Goal: Participate in discussion

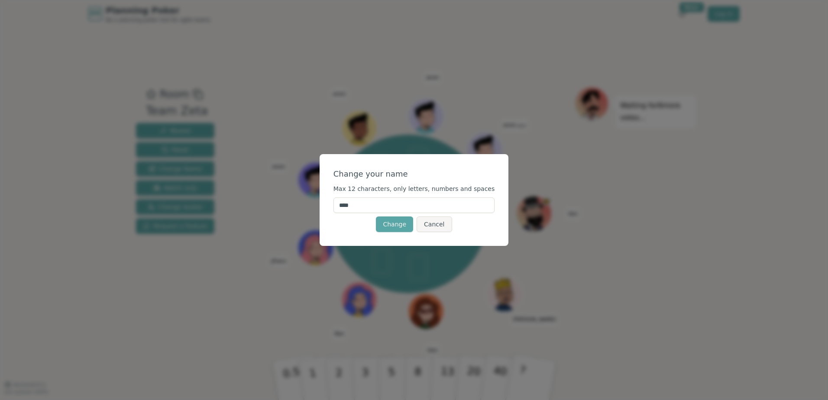
drag, startPoint x: 388, startPoint y: 204, endPoint x: 293, endPoint y: 202, distance: 94.8
click at [294, 202] on div "Change your name Max 12 characters, only letters, numbers and spaces **** Chang…" at bounding box center [414, 200] width 828 height 400
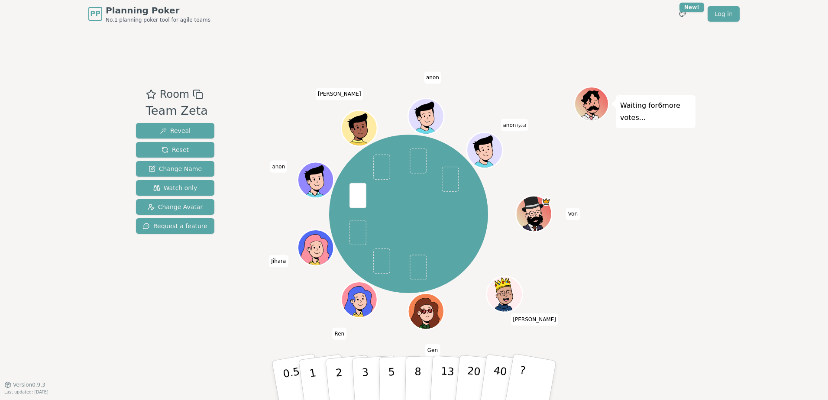
click at [434, 78] on span "anon" at bounding box center [432, 77] width 17 height 12
click at [515, 126] on span "anon (you)" at bounding box center [513, 125] width 27 height 12
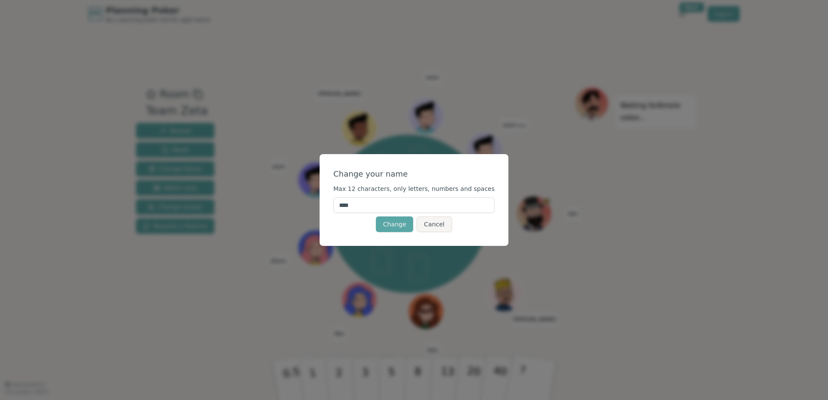
drag, startPoint x: 383, startPoint y: 210, endPoint x: 321, endPoint y: 212, distance: 61.5
click at [320, 212] on div "Change your name Max 12 characters, only letters, numbers and spaces **** Chang…" at bounding box center [414, 200] width 828 height 400
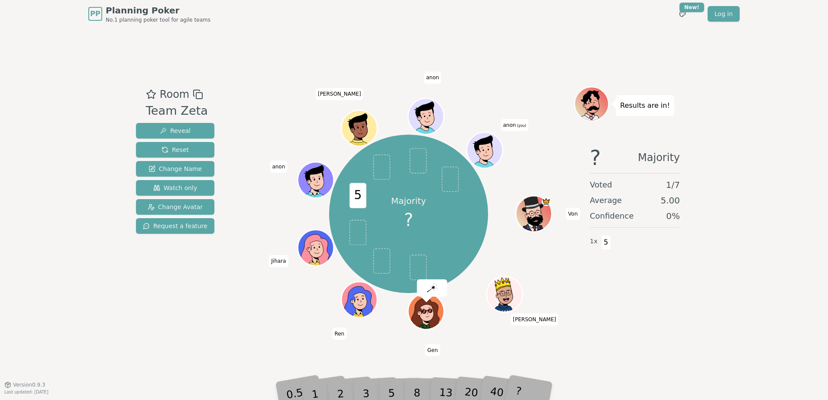
click at [515, 126] on span "anon (you)" at bounding box center [513, 125] width 27 height 12
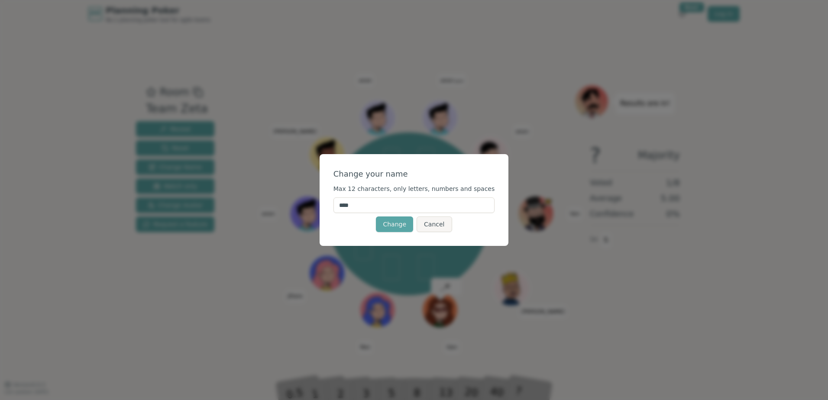
click at [367, 207] on input "****" at bounding box center [413, 205] width 161 height 16
type input "*"
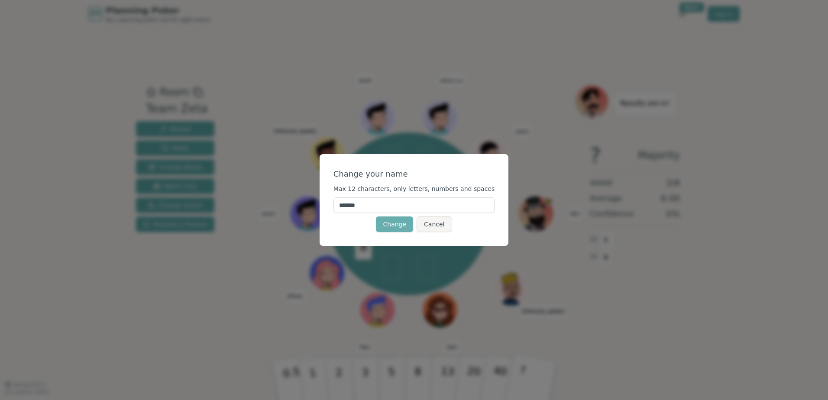
type input "*******"
click at [390, 221] on button "Change" at bounding box center [394, 224] width 37 height 16
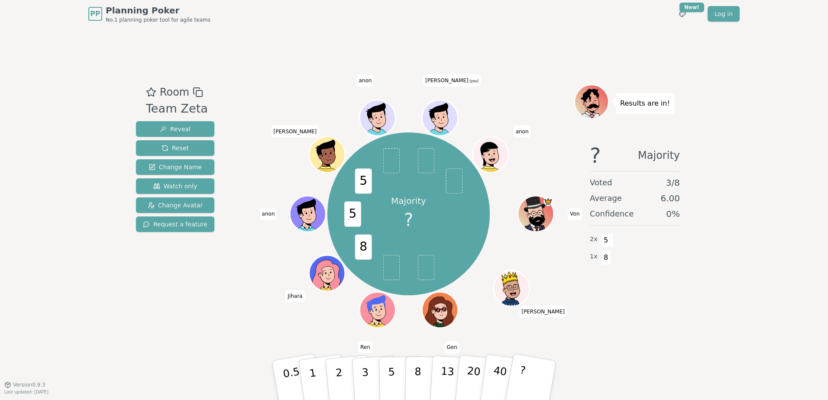
drag, startPoint x: 389, startPoint y: 375, endPoint x: 424, endPoint y: 164, distance: 213.3
click at [424, 164] on div "Room Team Zeta Reveal Reset Change Name Watch only Change Avatar Request a feat…" at bounding box center [413, 205] width 563 height 243
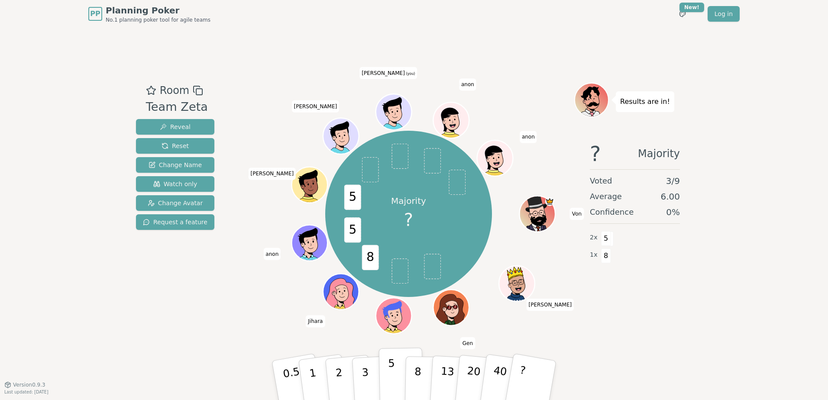
click at [395, 370] on button "5" at bounding box center [401, 381] width 45 height 66
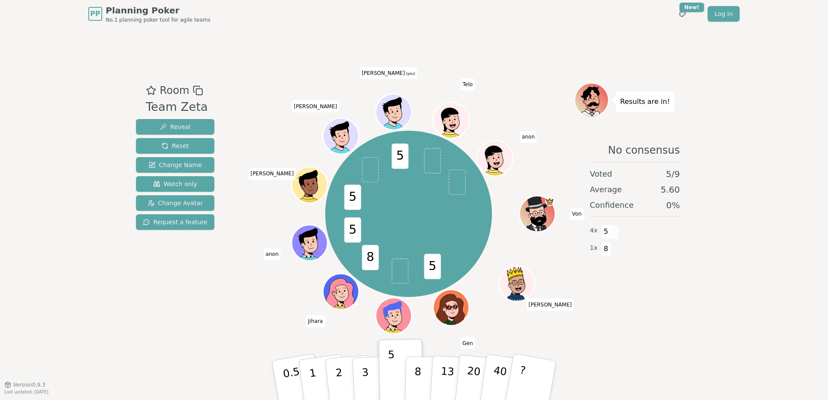
click at [383, 110] on icon at bounding box center [394, 112] width 35 height 4
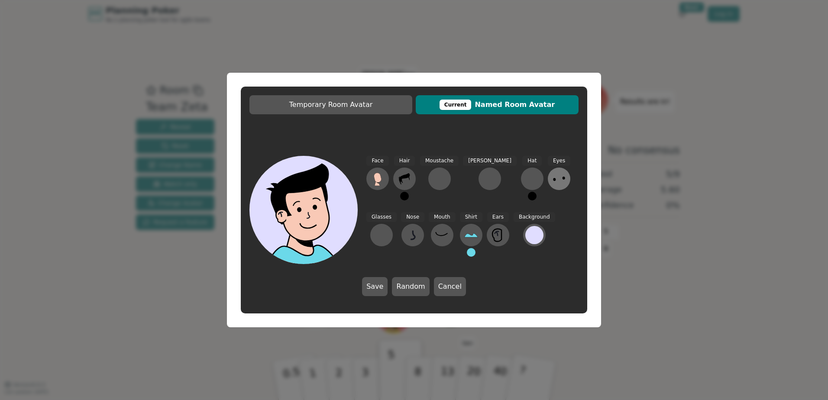
click at [552, 182] on icon at bounding box center [559, 179] width 14 height 14
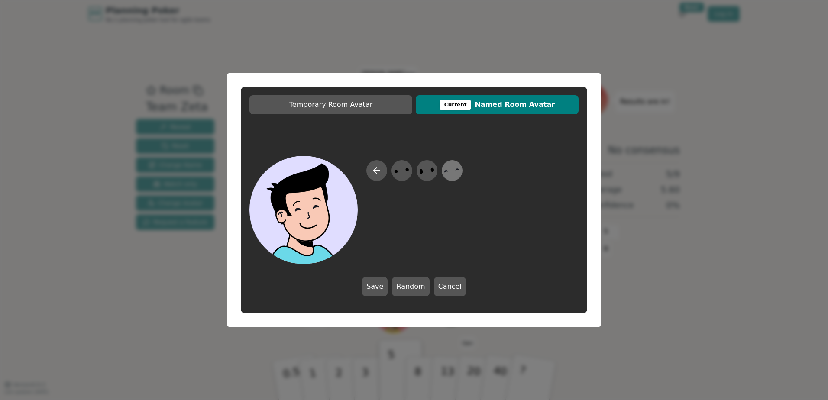
click at [455, 173] on icon at bounding box center [451, 170] width 17 height 19
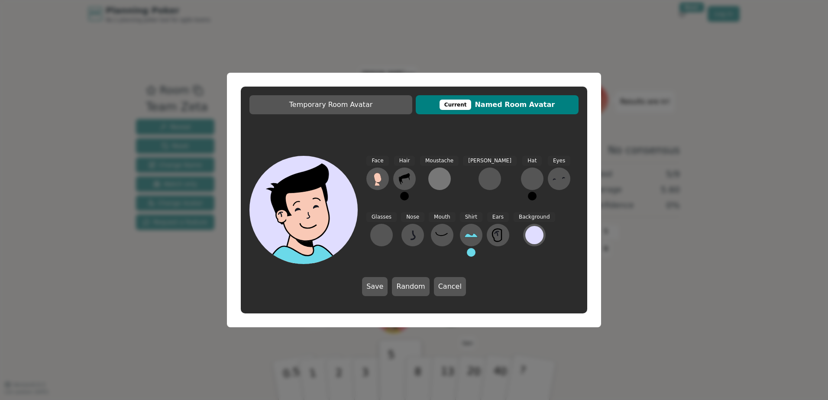
click at [442, 179] on div at bounding box center [439, 179] width 14 height 14
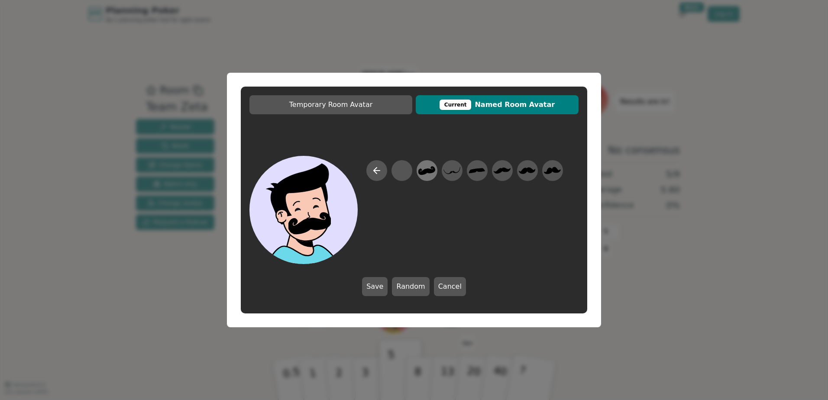
click at [432, 170] on icon at bounding box center [426, 170] width 17 height 9
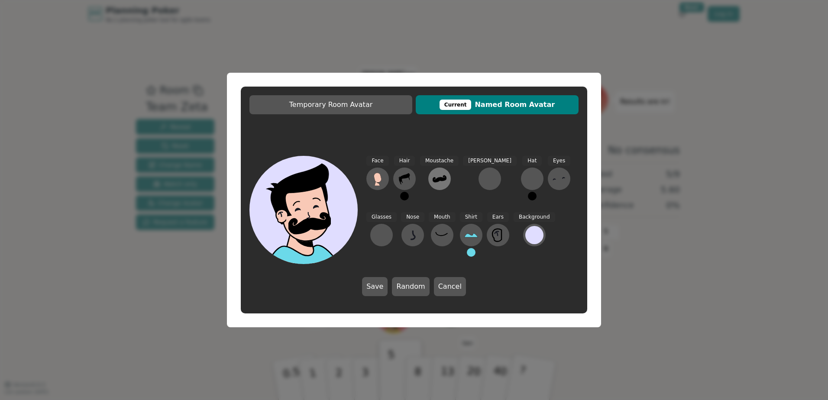
click at [441, 178] on icon at bounding box center [439, 178] width 14 height 7
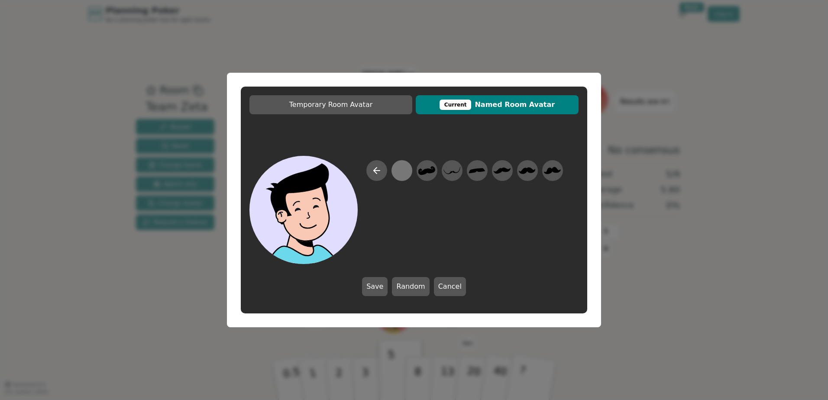
click at [400, 174] on div at bounding box center [401, 170] width 17 height 19
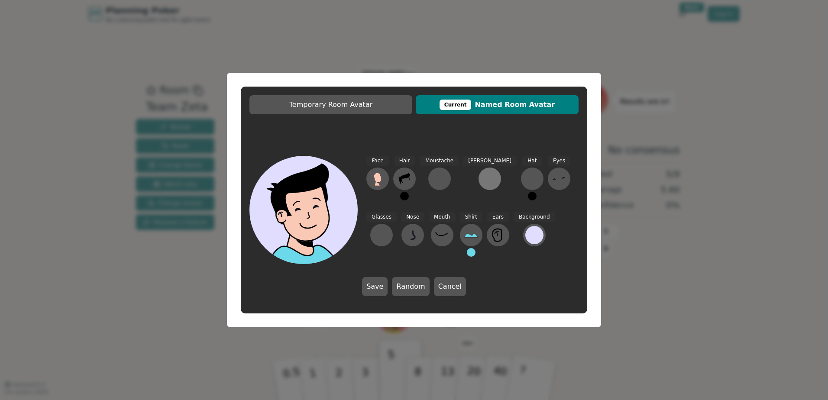
click at [483, 177] on div at bounding box center [490, 179] width 14 height 14
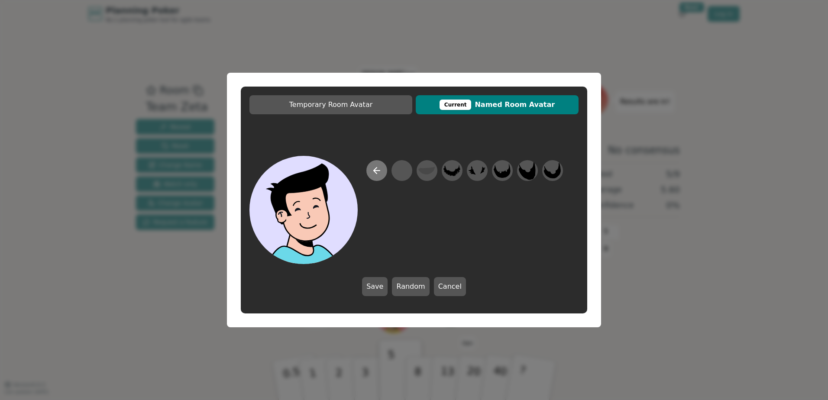
click at [375, 171] on icon at bounding box center [375, 171] width 3 height 6
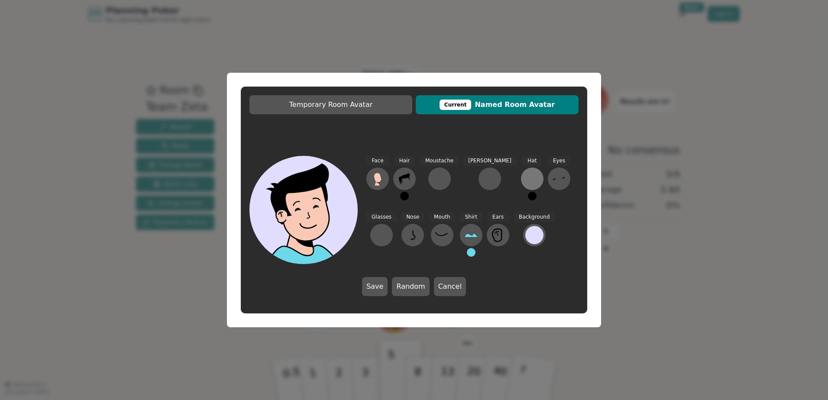
click at [525, 179] on div at bounding box center [532, 179] width 14 height 14
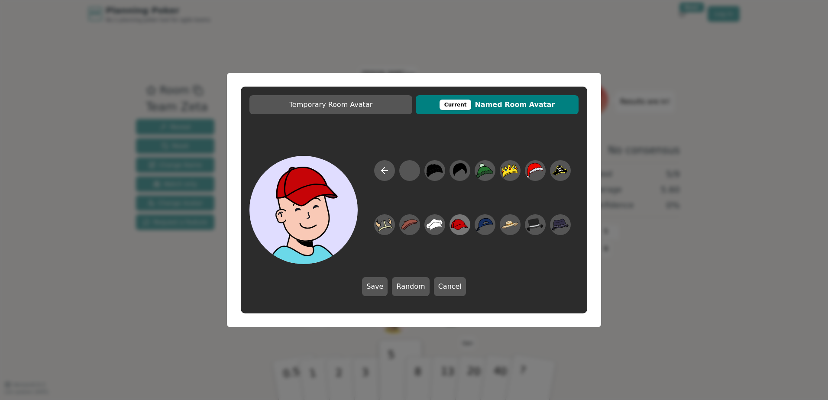
click at [467, 229] on icon at bounding box center [459, 224] width 17 height 19
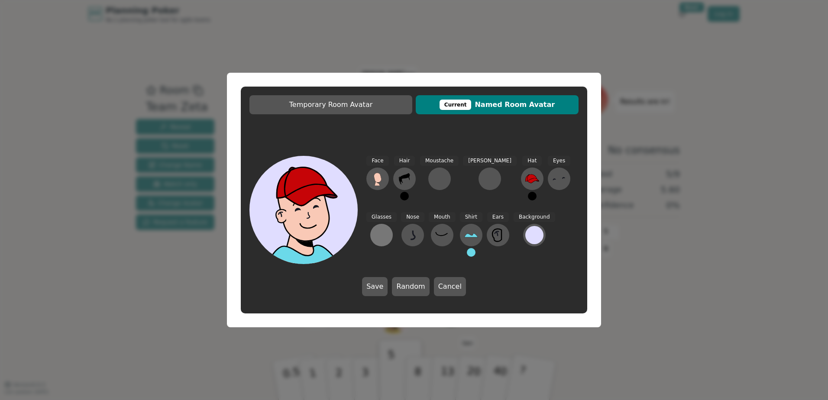
click at [388, 228] on div at bounding box center [381, 235] width 14 height 14
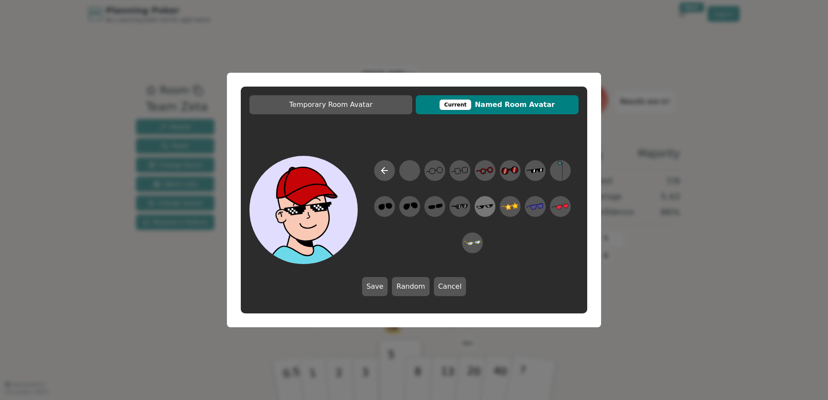
click at [485, 207] on icon at bounding box center [484, 206] width 17 height 19
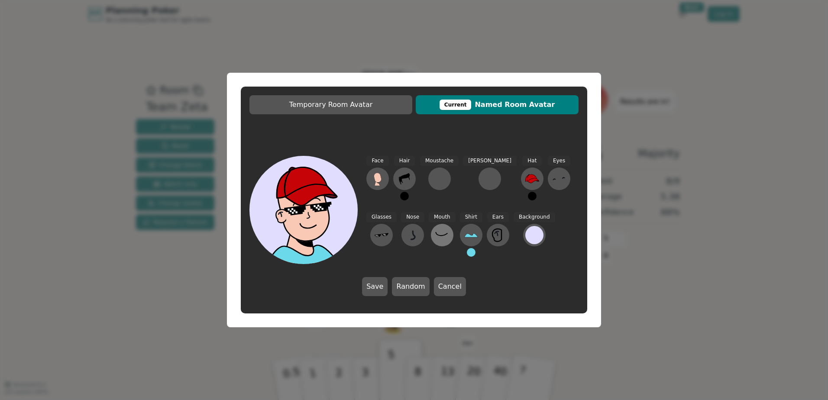
click at [435, 238] on icon at bounding box center [442, 235] width 14 height 14
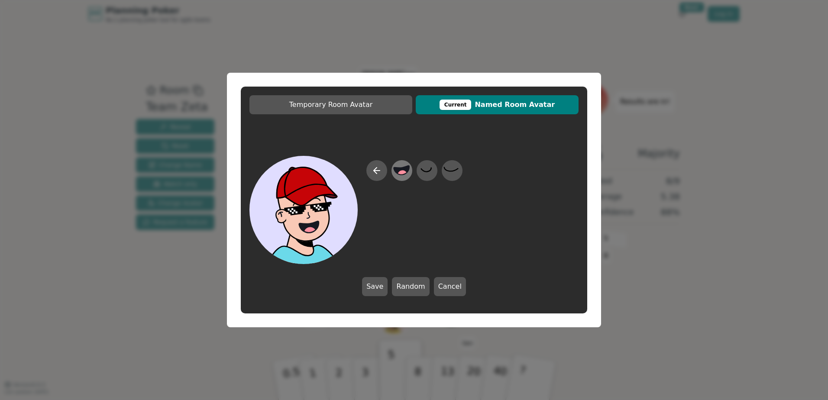
click at [406, 170] on icon at bounding box center [402, 170] width 16 height 9
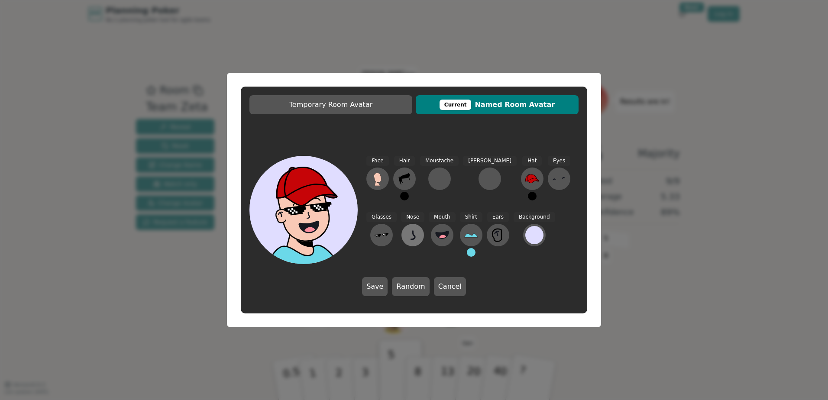
click at [410, 235] on icon at bounding box center [412, 234] width 4 height 9
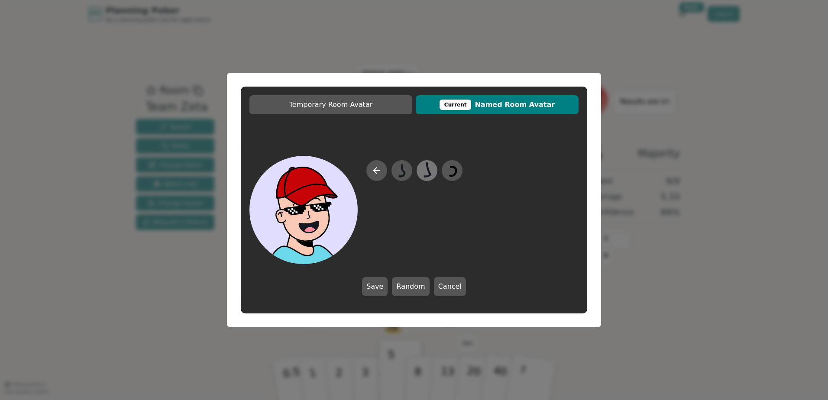
click at [426, 172] on icon at bounding box center [426, 170] width 17 height 19
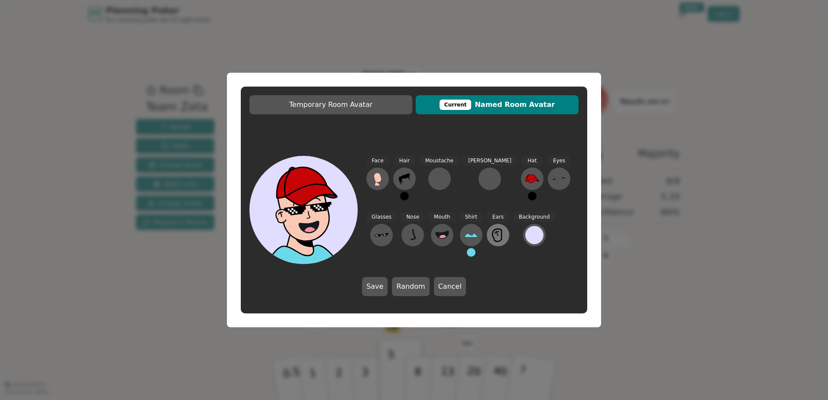
click at [491, 236] on icon at bounding box center [498, 235] width 14 height 14
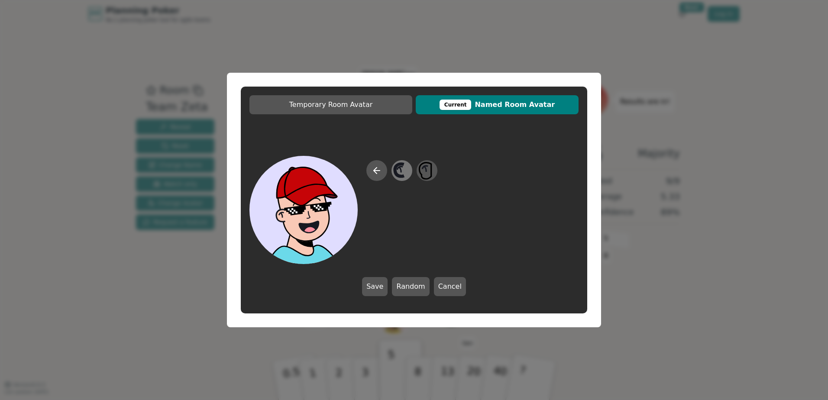
click at [404, 171] on icon at bounding box center [401, 170] width 17 height 19
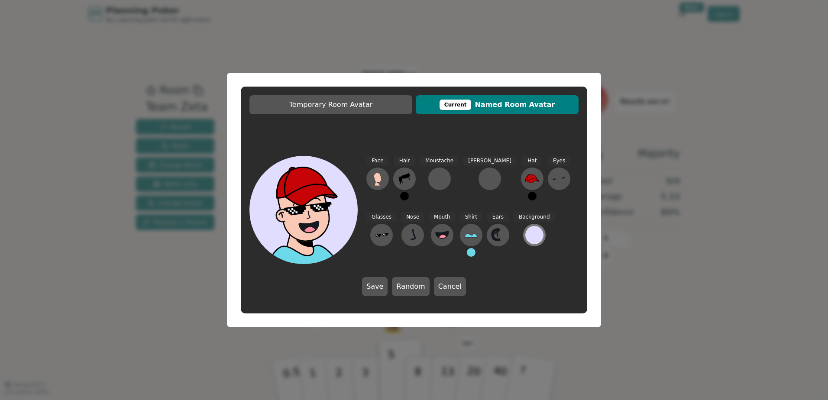
click at [525, 238] on div at bounding box center [534, 235] width 18 height 18
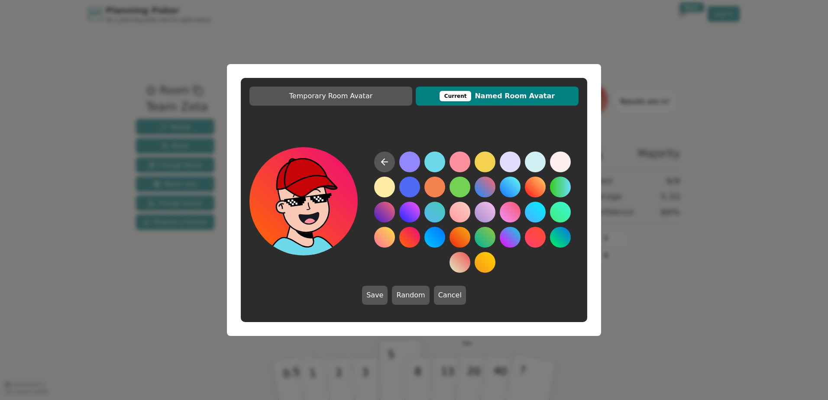
click at [405, 242] on button at bounding box center [409, 237] width 21 height 21
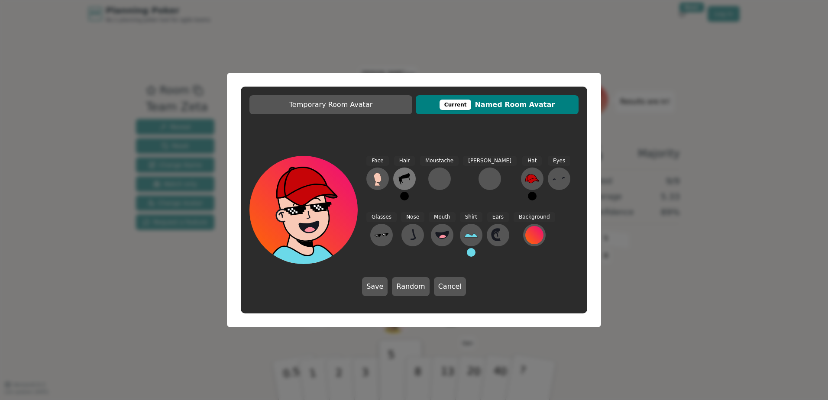
click at [409, 181] on icon at bounding box center [404, 179] width 14 height 14
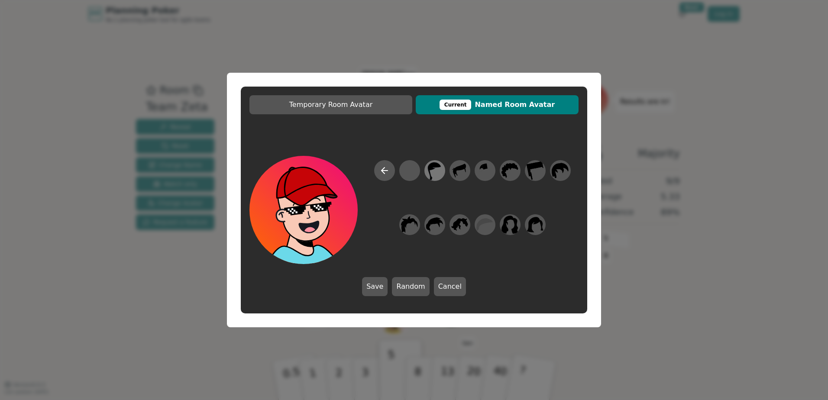
click at [435, 176] on icon at bounding box center [434, 170] width 17 height 19
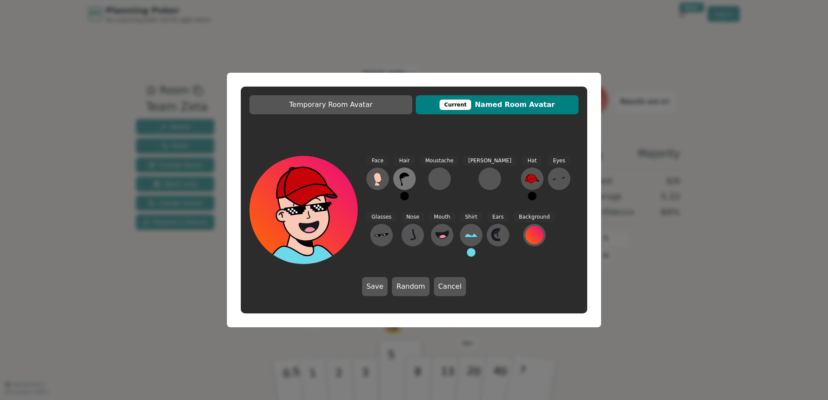
click at [402, 178] on icon at bounding box center [405, 179] width 10 height 13
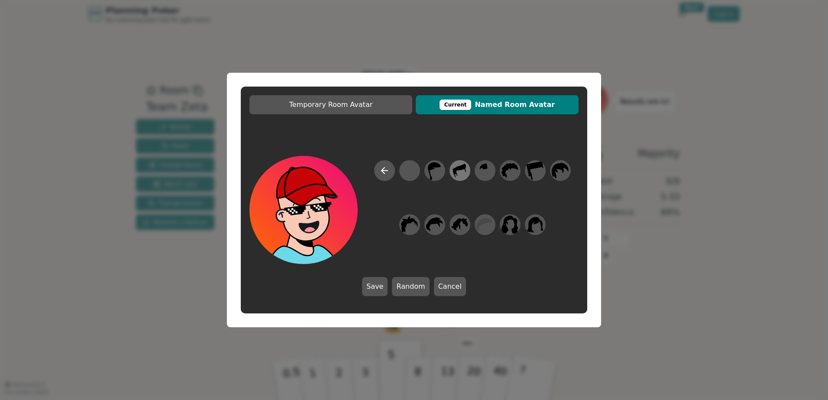
click at [459, 171] on icon at bounding box center [459, 170] width 17 height 19
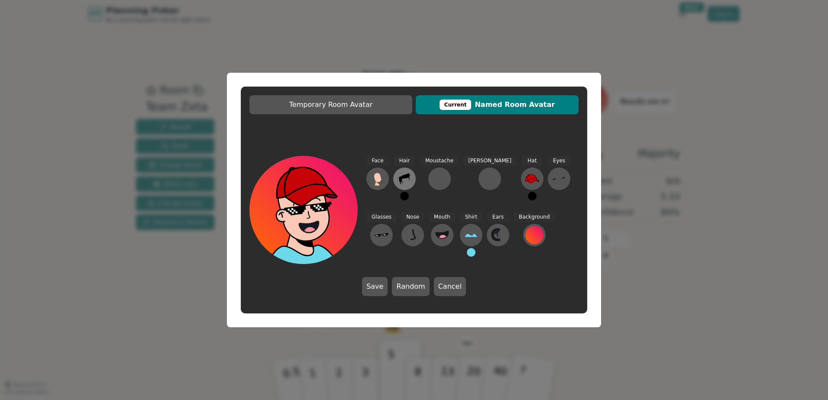
click at [400, 181] on icon at bounding box center [404, 179] width 14 height 14
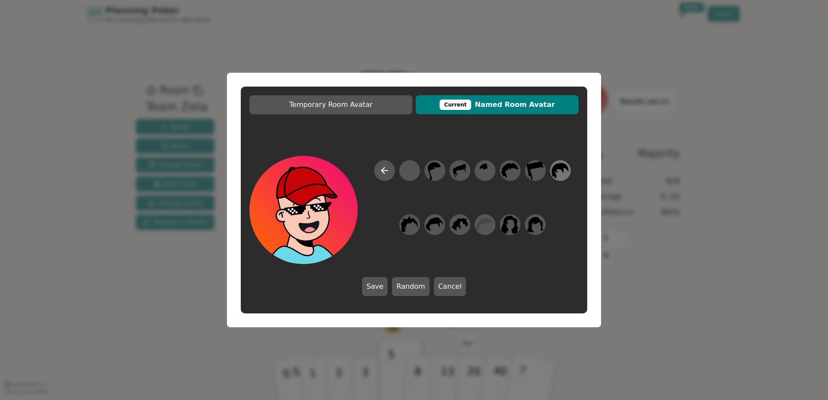
click at [554, 171] on icon at bounding box center [559, 170] width 17 height 15
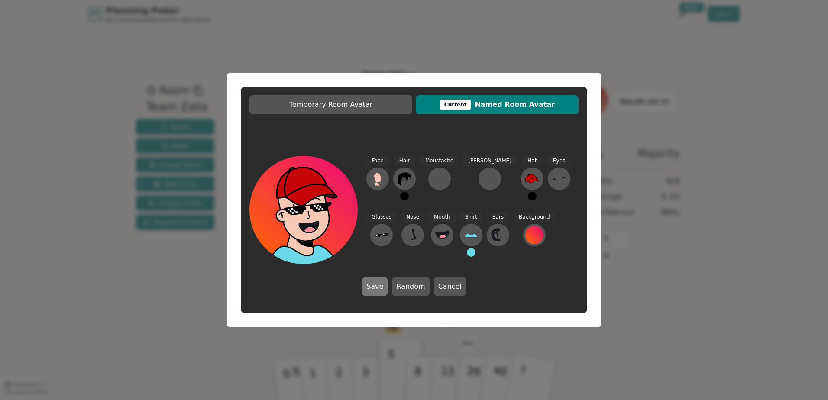
click at [371, 285] on button "Save" at bounding box center [375, 286] width 26 height 19
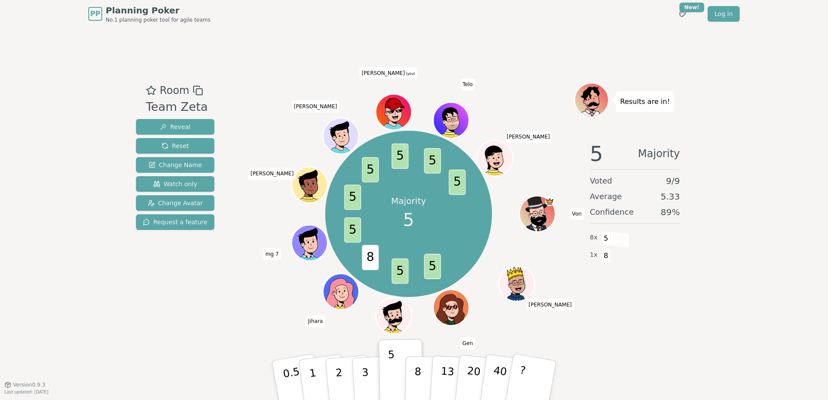
click at [397, 111] on icon at bounding box center [394, 111] width 15 height 4
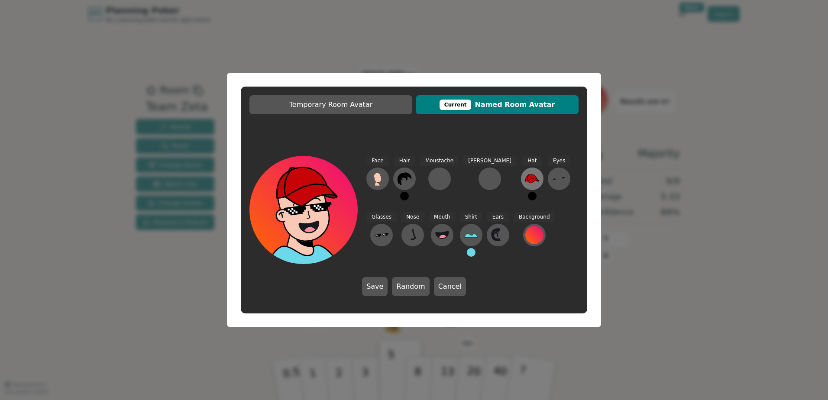
click at [521, 184] on button at bounding box center [532, 179] width 23 height 23
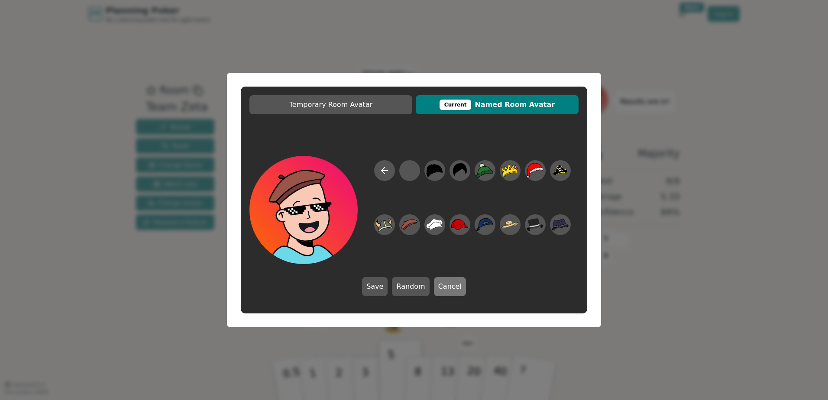
click at [454, 292] on button "Cancel" at bounding box center [450, 286] width 32 height 19
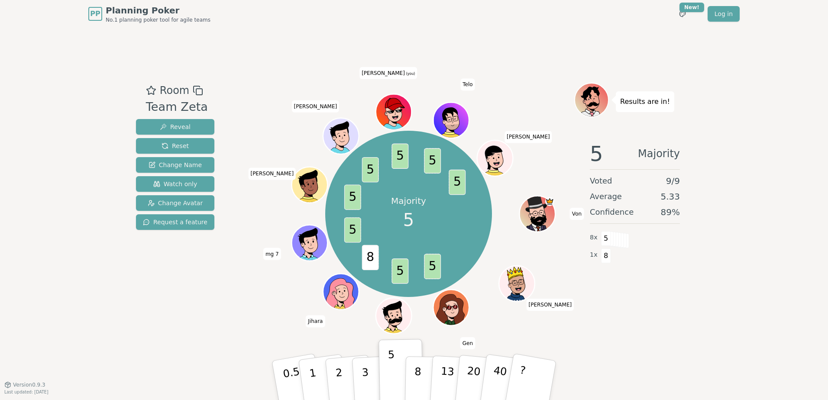
click at [394, 122] on div at bounding box center [394, 122] width 35 height 31
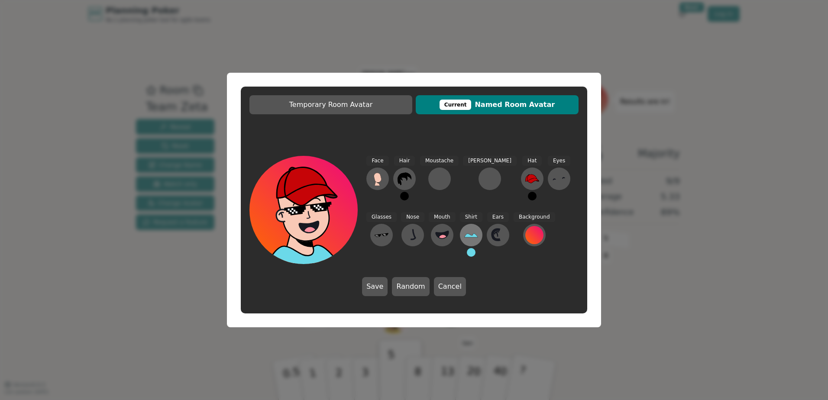
click at [464, 241] on icon at bounding box center [471, 235] width 14 height 14
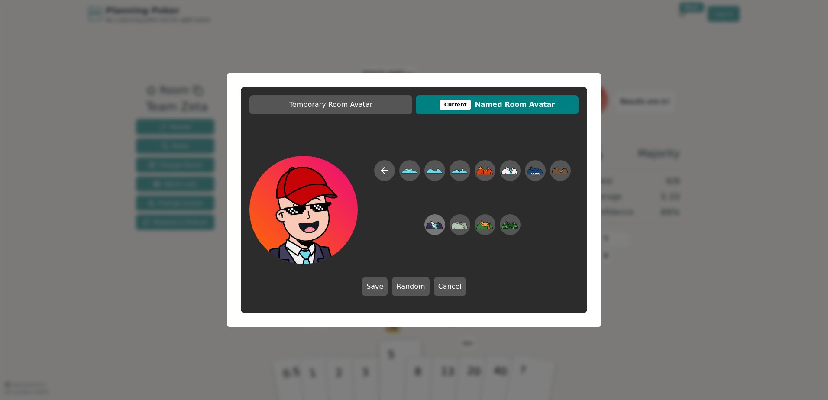
click at [437, 221] on icon at bounding box center [434, 224] width 17 height 19
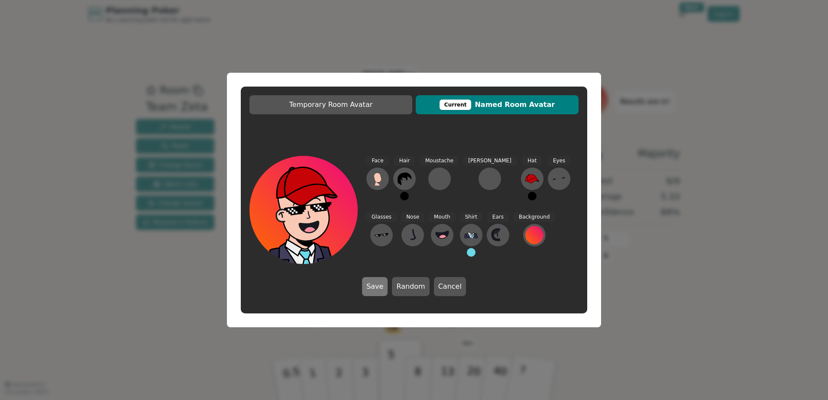
click at [382, 287] on button "Save" at bounding box center [375, 286] width 26 height 19
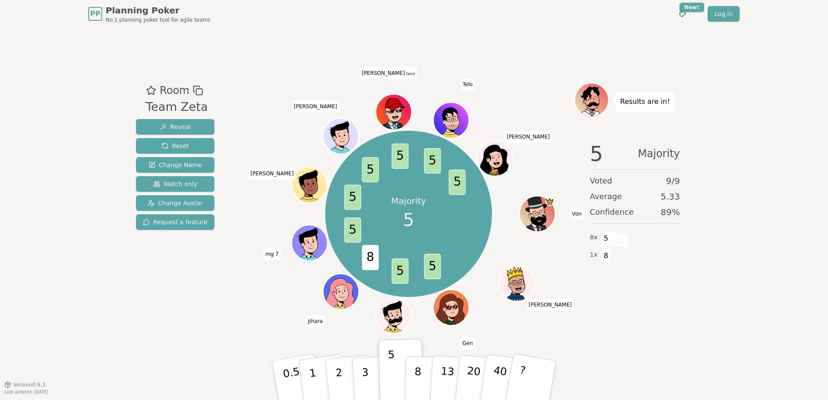
click at [386, 120] on div at bounding box center [394, 122] width 35 height 31
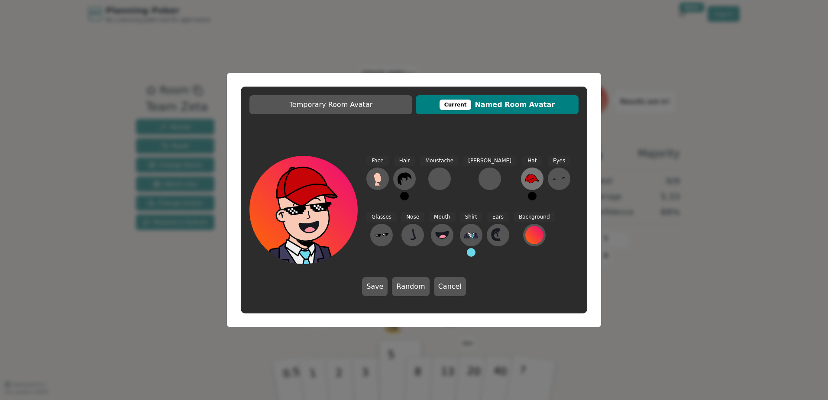
click at [525, 181] on icon at bounding box center [532, 179] width 14 height 14
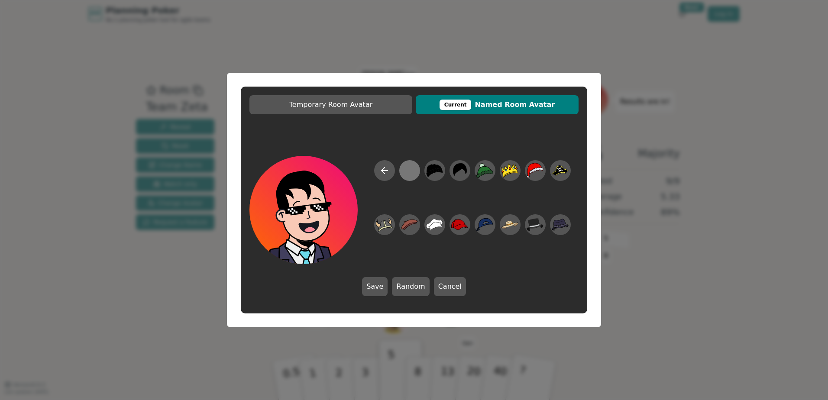
click at [410, 172] on div at bounding box center [409, 170] width 17 height 19
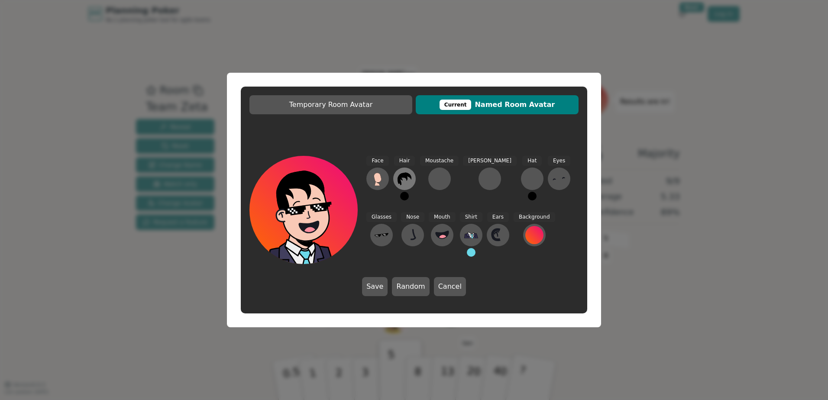
click at [400, 183] on icon at bounding box center [404, 178] width 14 height 13
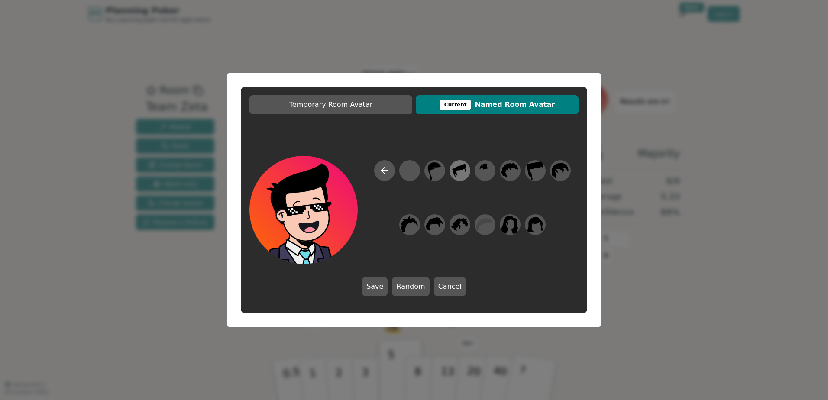
click at [465, 173] on icon at bounding box center [459, 170] width 17 height 19
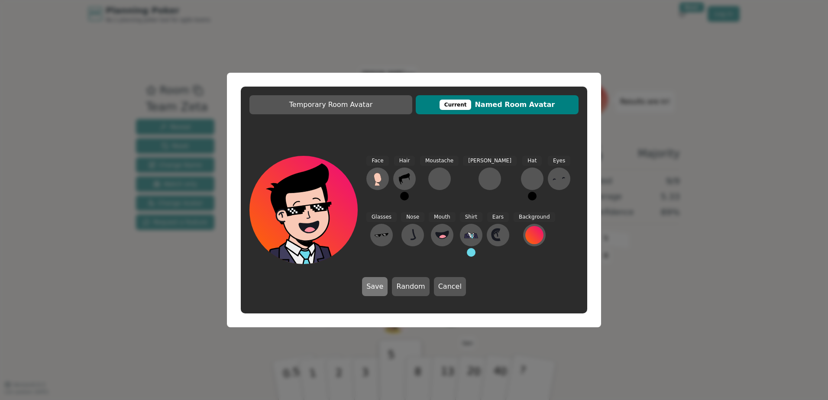
click at [376, 287] on button "Save" at bounding box center [375, 286] width 26 height 19
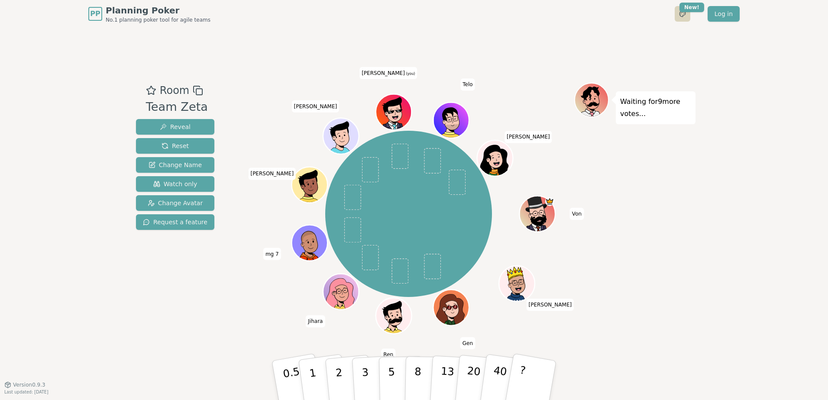
click at [685, 13] on html "PP Planning Poker No.1 planning poker tool for agile teams Toggle theme New! Lo…" at bounding box center [414, 200] width 828 height 400
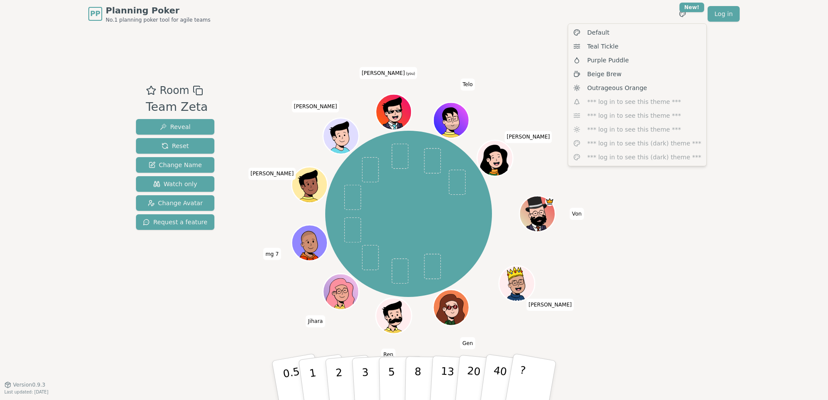
click at [726, 282] on html "PP Planning Poker No.1 planning poker tool for agile teams Toggle theme New! Lo…" at bounding box center [414, 200] width 828 height 400
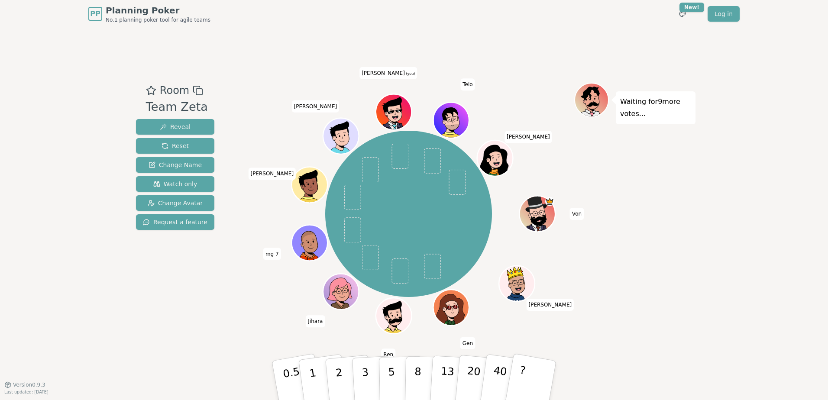
click at [401, 113] on icon at bounding box center [395, 111] width 35 height 4
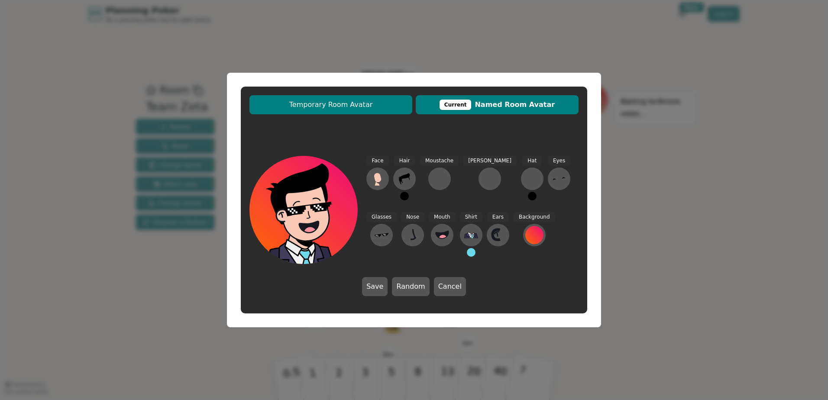
click at [380, 107] on span "Temporary Room Avatar" at bounding box center [331, 105] width 154 height 10
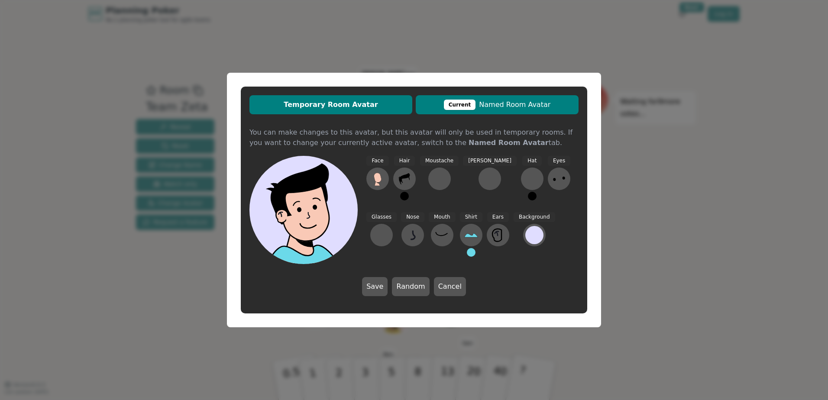
click at [502, 106] on span "Current Named Room Avatar" at bounding box center [497, 105] width 154 height 10
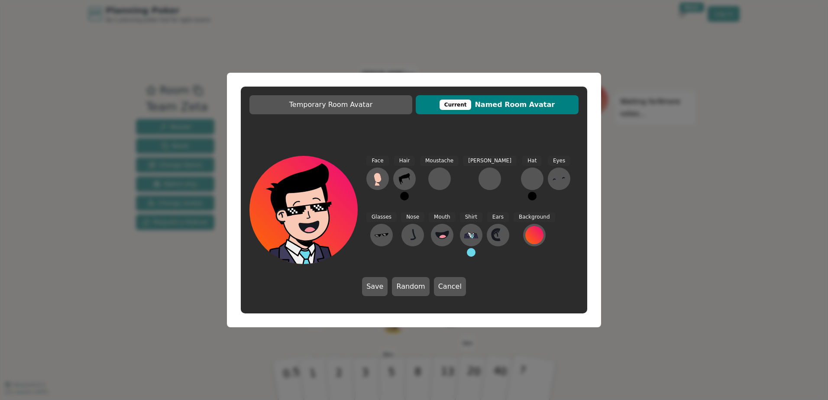
click at [467, 256] on button at bounding box center [471, 252] width 9 height 9
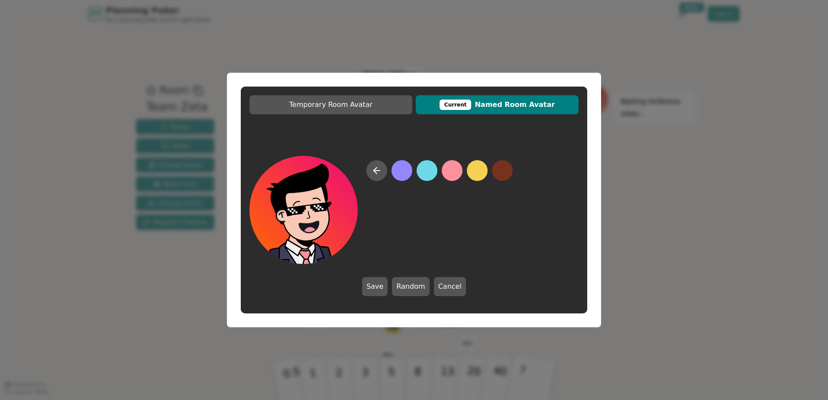
click at [453, 173] on button at bounding box center [451, 170] width 21 height 21
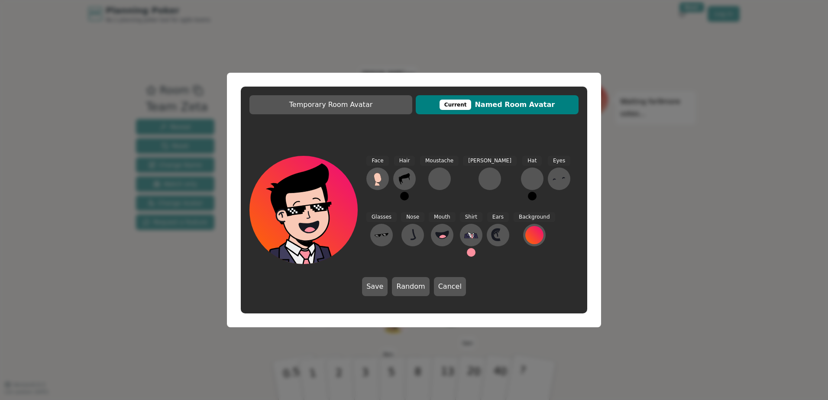
click at [467, 253] on button at bounding box center [471, 252] width 9 height 9
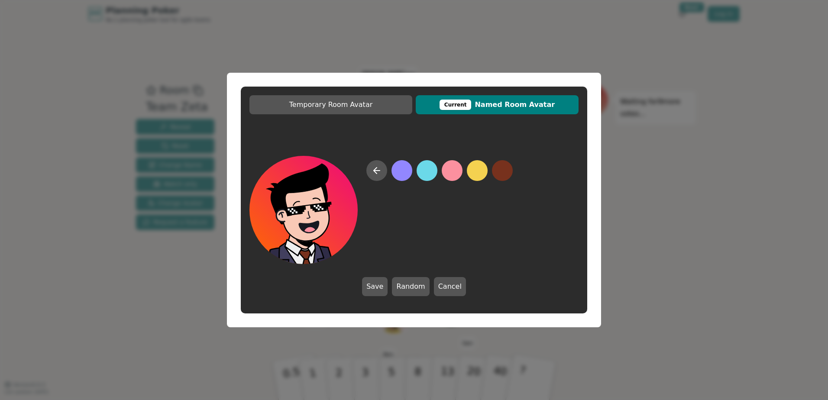
click at [499, 175] on button at bounding box center [502, 170] width 21 height 21
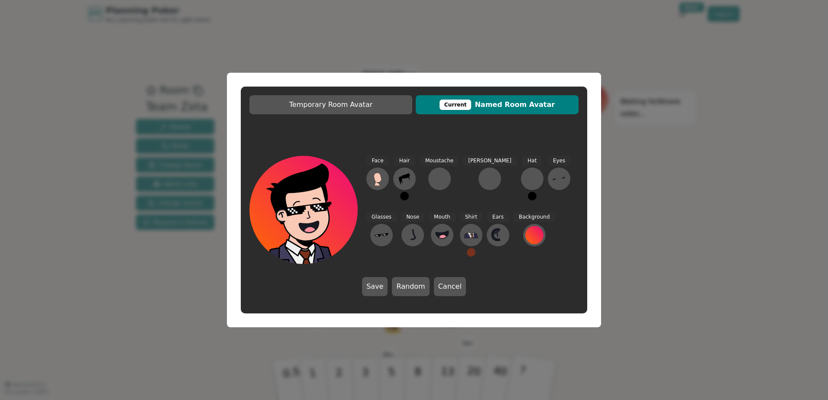
click at [467, 251] on button at bounding box center [471, 252] width 9 height 9
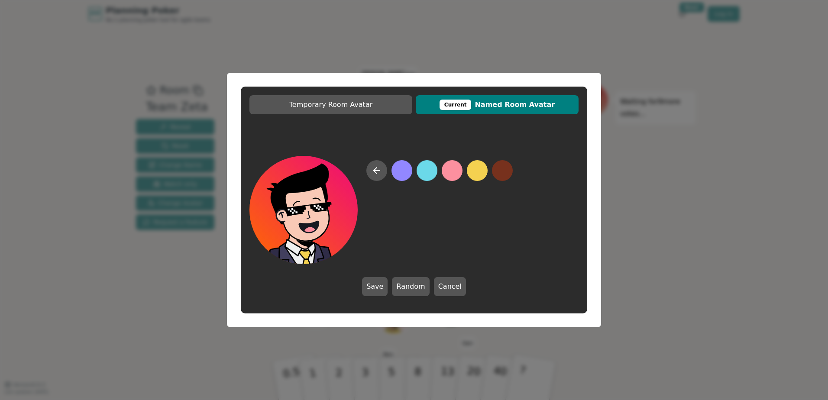
click at [483, 173] on button at bounding box center [477, 170] width 21 height 21
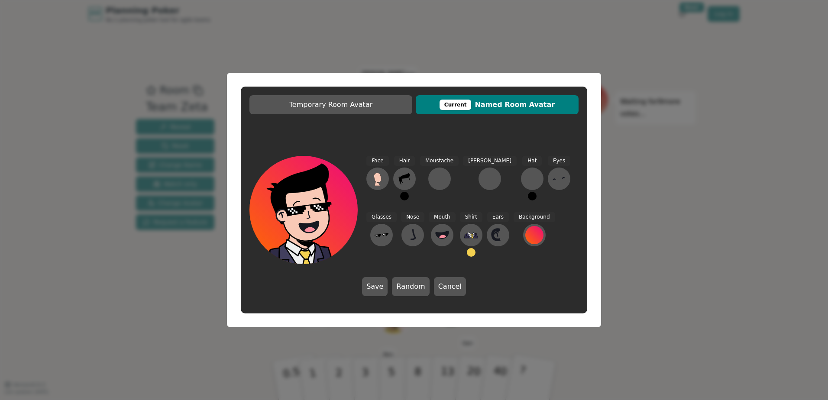
click at [467, 251] on button at bounding box center [471, 252] width 9 height 9
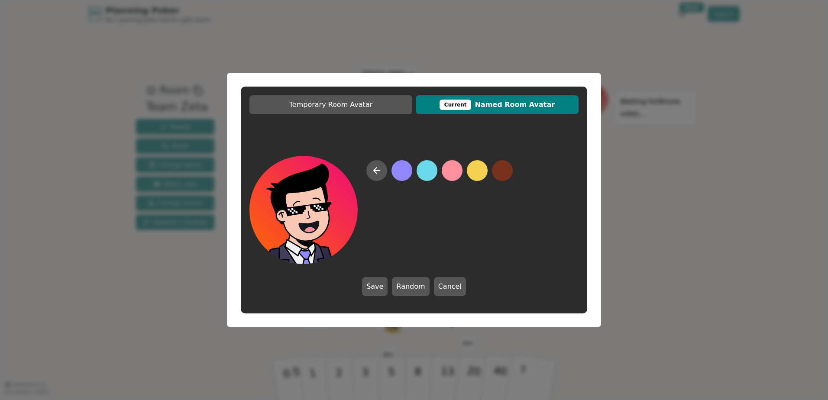
click at [402, 171] on button at bounding box center [401, 170] width 21 height 21
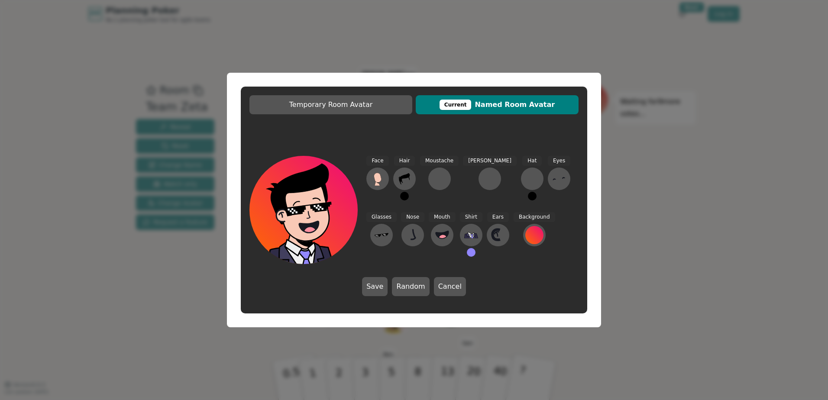
click at [467, 255] on button at bounding box center [471, 252] width 9 height 9
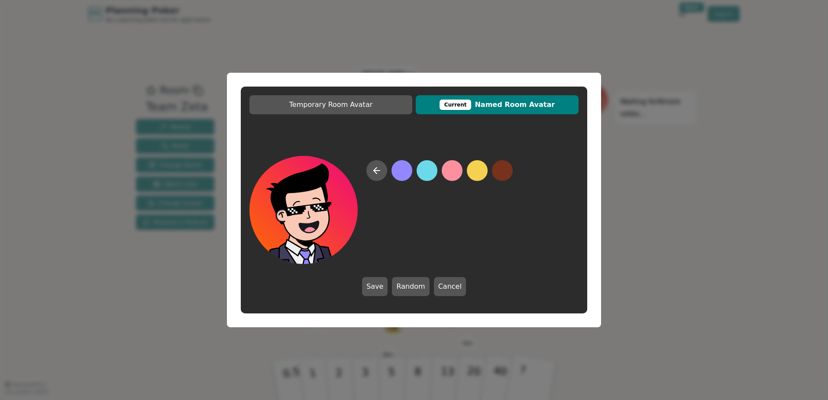
click at [433, 174] on button at bounding box center [426, 170] width 21 height 21
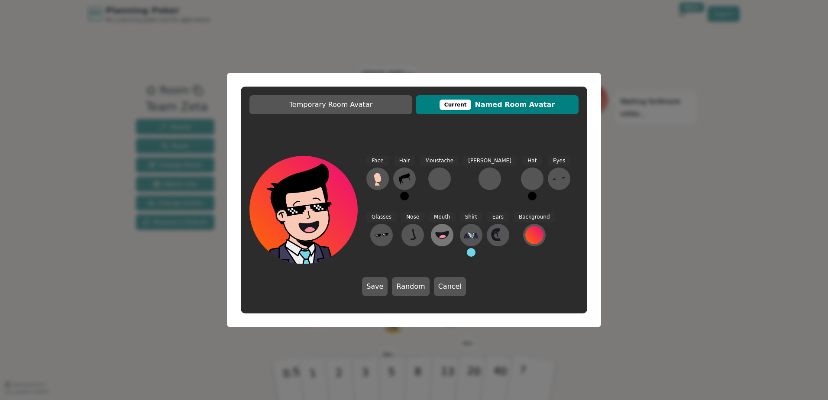
click at [438, 237] on circle at bounding box center [442, 238] width 9 height 9
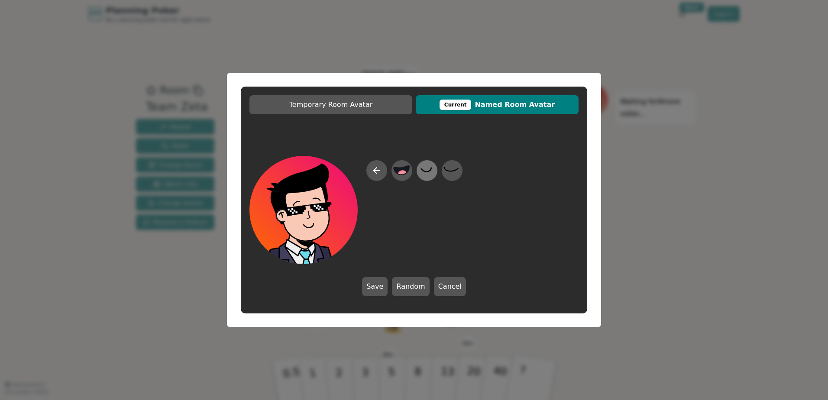
click at [429, 171] on icon at bounding box center [426, 170] width 17 height 19
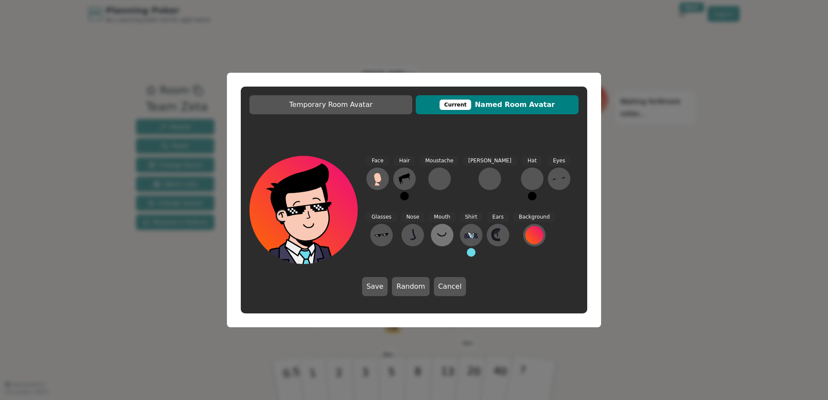
click at [431, 236] on button at bounding box center [442, 235] width 23 height 23
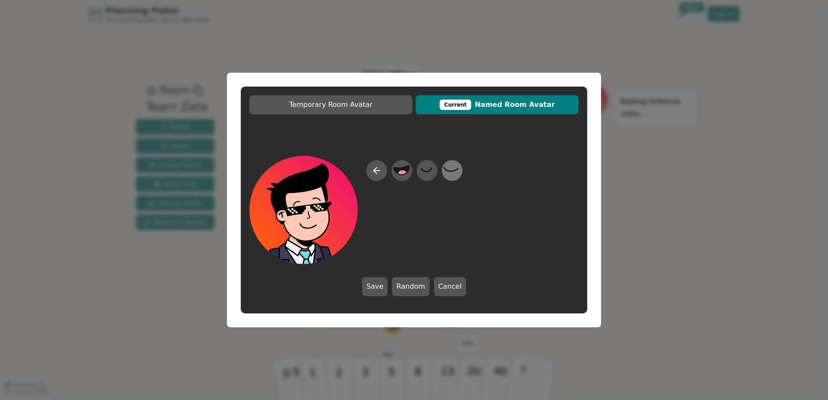
click at [456, 168] on icon at bounding box center [451, 170] width 17 height 19
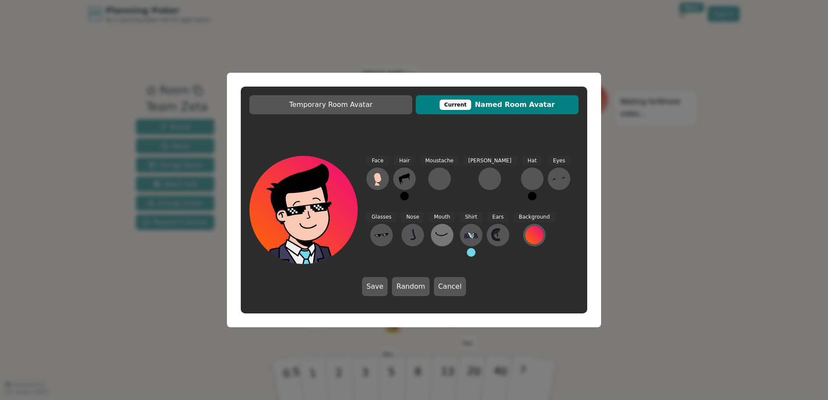
click at [435, 241] on icon at bounding box center [442, 235] width 14 height 14
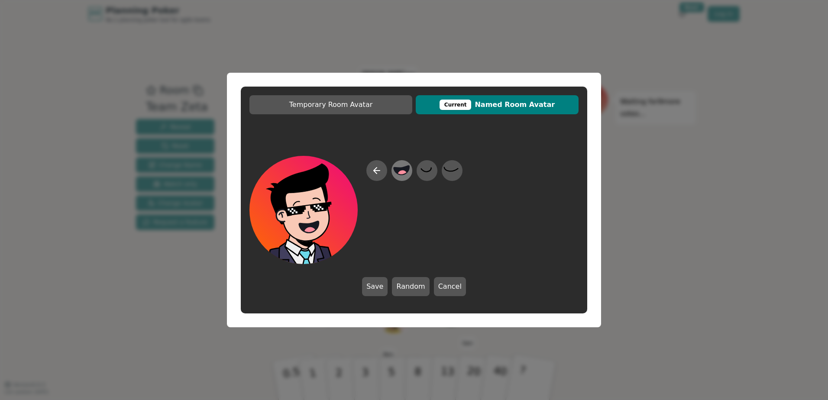
click at [399, 171] on icon at bounding box center [402, 170] width 16 height 9
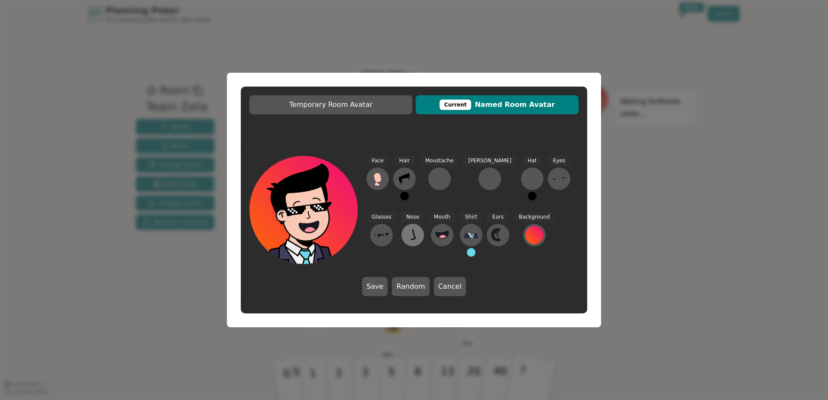
click at [406, 240] on icon at bounding box center [413, 235] width 14 height 14
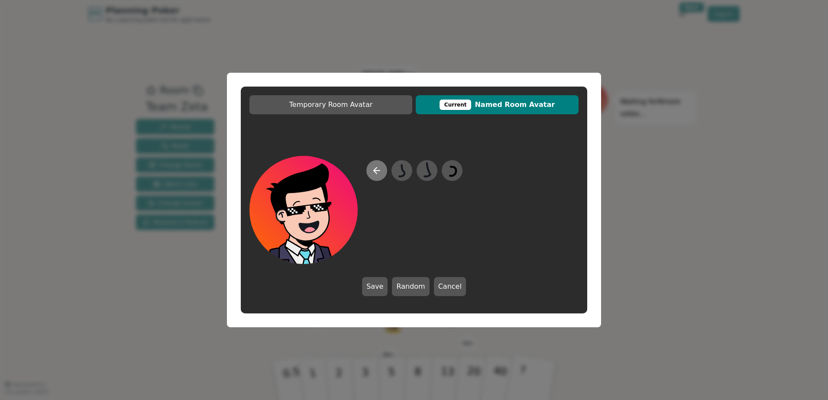
click at [378, 171] on icon at bounding box center [376, 170] width 10 height 10
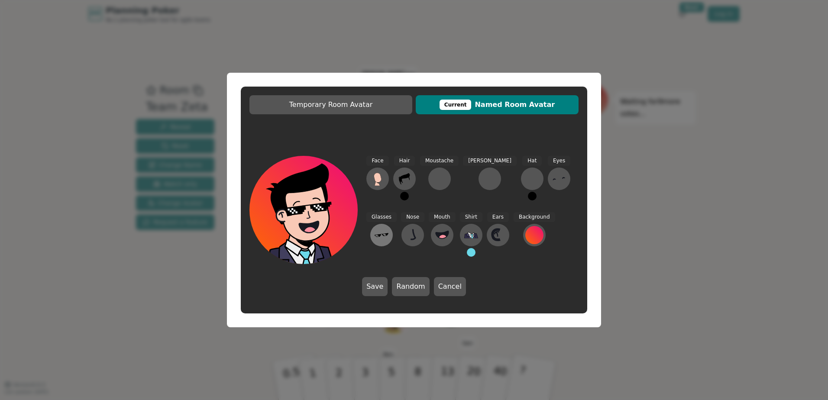
click at [388, 228] on icon at bounding box center [381, 235] width 14 height 14
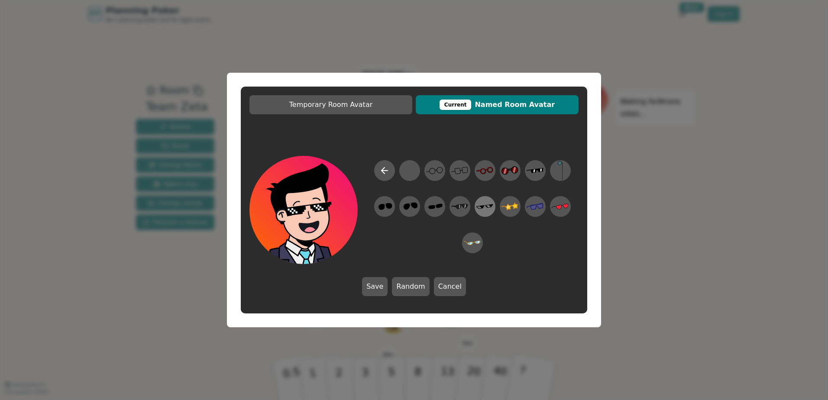
click at [492, 206] on icon at bounding box center [484, 206] width 17 height 5
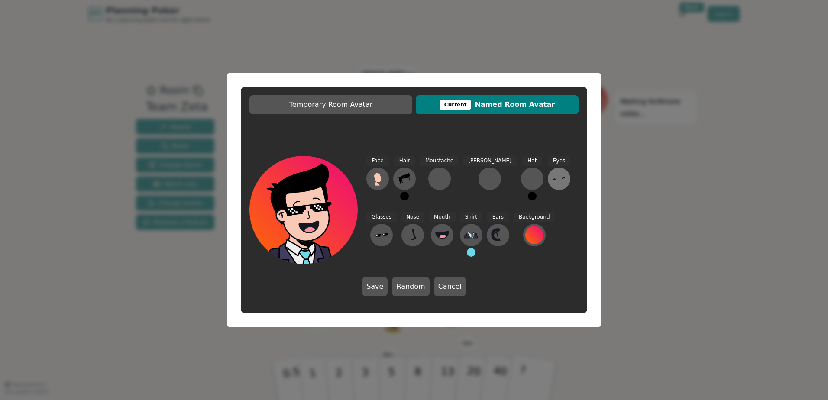
click at [552, 180] on icon at bounding box center [559, 179] width 14 height 14
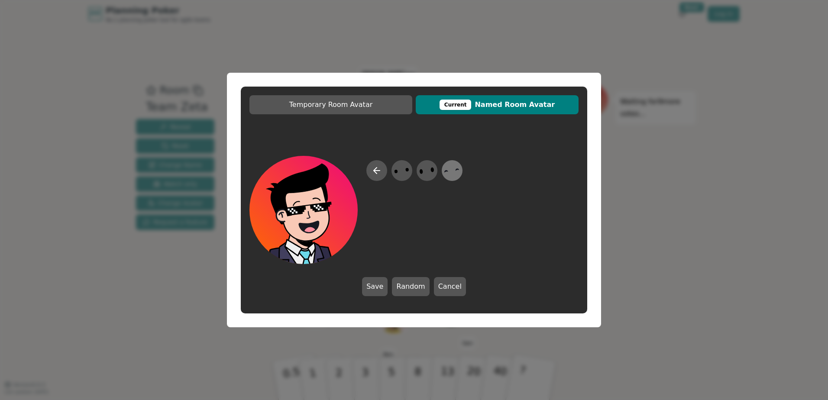
click at [456, 175] on icon at bounding box center [451, 170] width 17 height 19
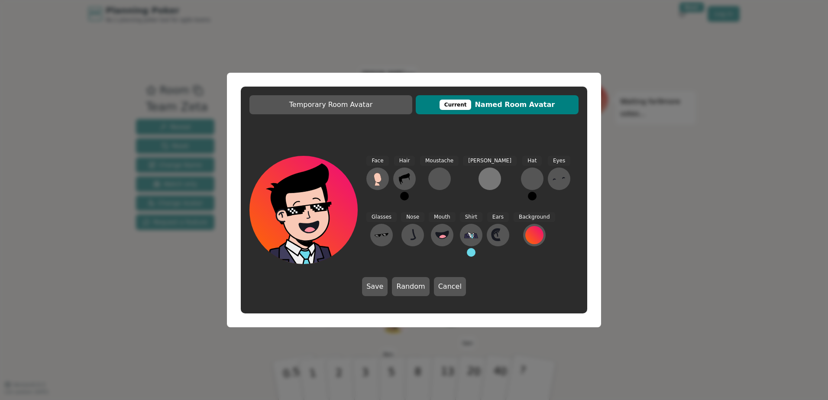
click at [483, 178] on div at bounding box center [490, 179] width 14 height 14
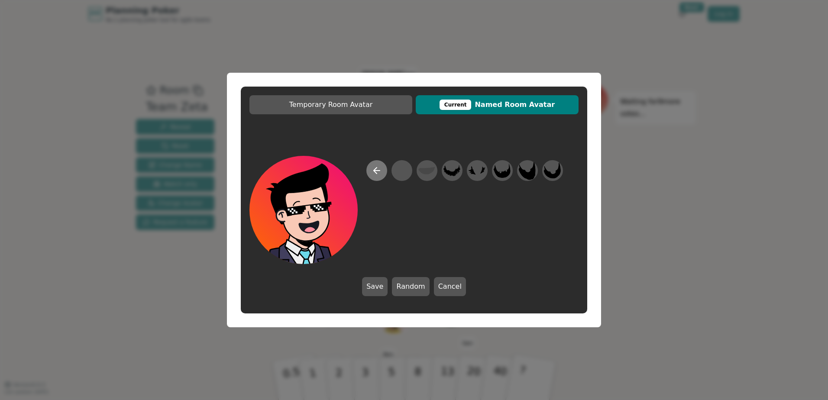
click at [375, 171] on icon at bounding box center [377, 171] width 6 height 0
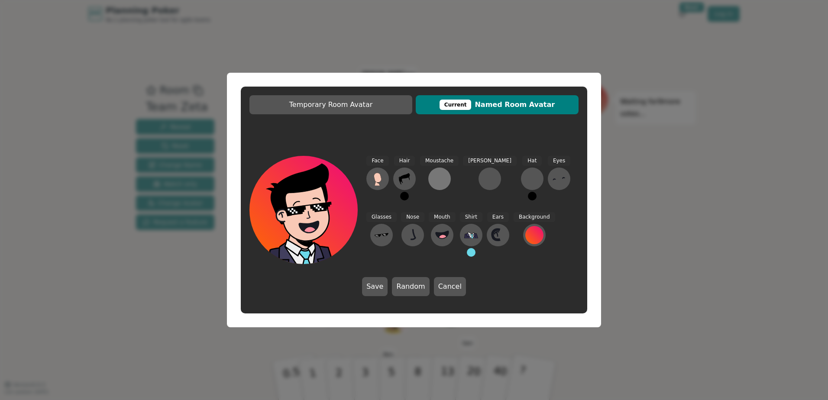
click at [432, 180] on div at bounding box center [439, 179] width 14 height 14
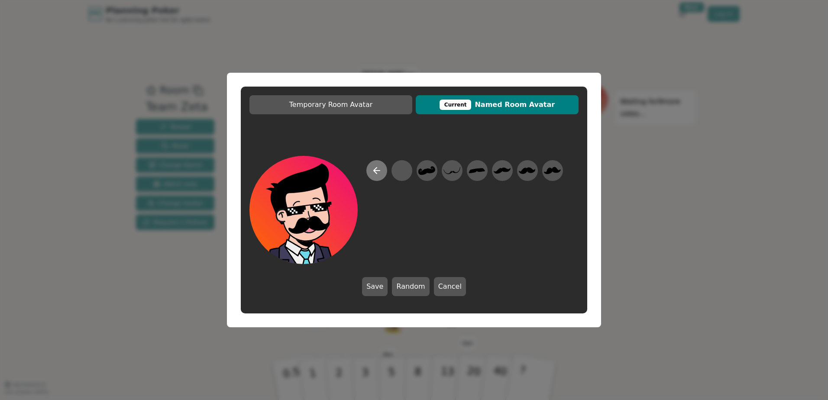
click at [371, 167] on button at bounding box center [376, 170] width 21 height 21
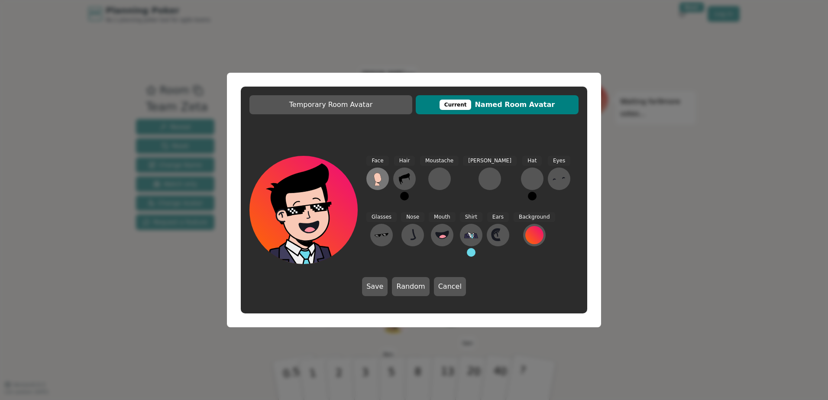
click at [377, 177] on icon at bounding box center [377, 178] width 7 height 10
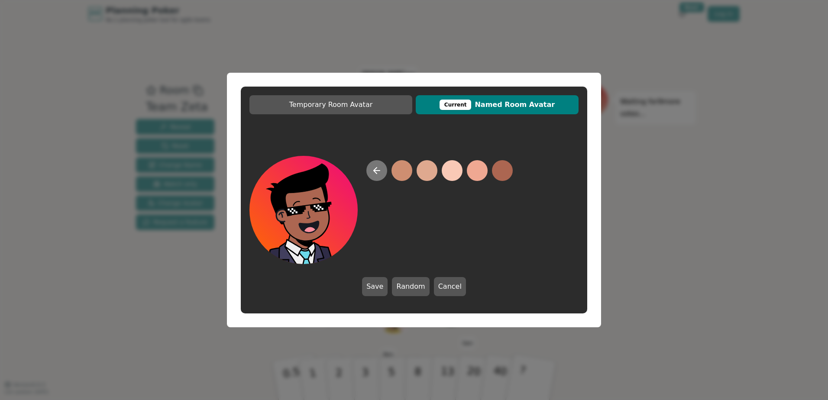
click at [372, 174] on icon at bounding box center [376, 170] width 10 height 10
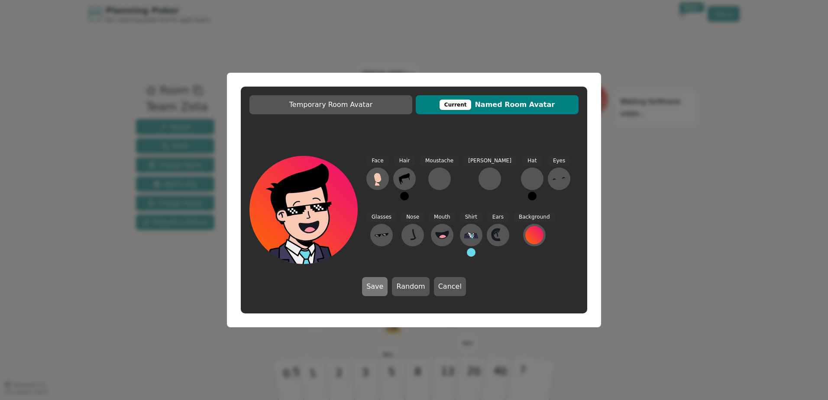
click at [382, 287] on button "Save" at bounding box center [375, 286] width 26 height 19
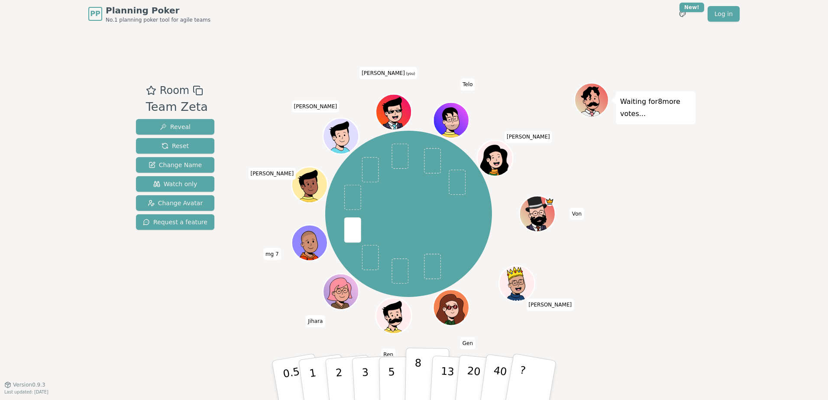
click at [417, 366] on p "8" at bounding box center [417, 380] width 7 height 47
click at [416, 379] on p "8" at bounding box center [417, 380] width 7 height 47
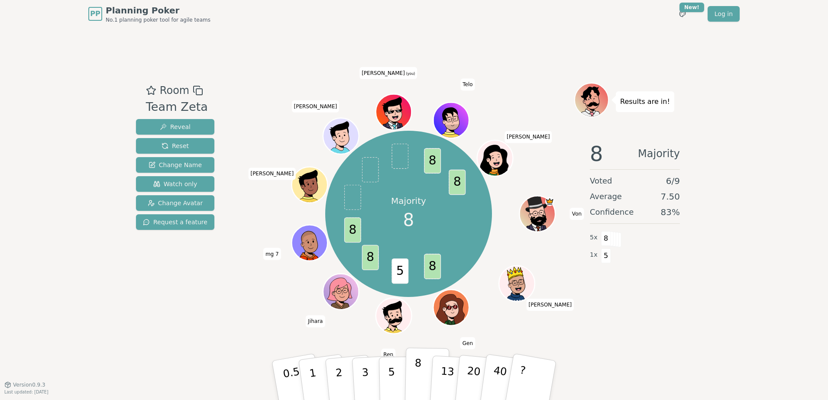
click at [412, 376] on button "8" at bounding box center [427, 381] width 45 height 66
click at [678, 324] on div "Results are in! 8 Majority Voted 8 / 9 Average 7.63 Confidence 88 % 7 x 8 1 x 5" at bounding box center [634, 206] width 121 height 247
click at [662, 314] on div "Results are in! 8 Majority Voted 8 / 9 Average 7.63 Confidence 88 % 7 x 8 1 x 5" at bounding box center [634, 206] width 121 height 247
